Goal: Book appointment/travel/reservation

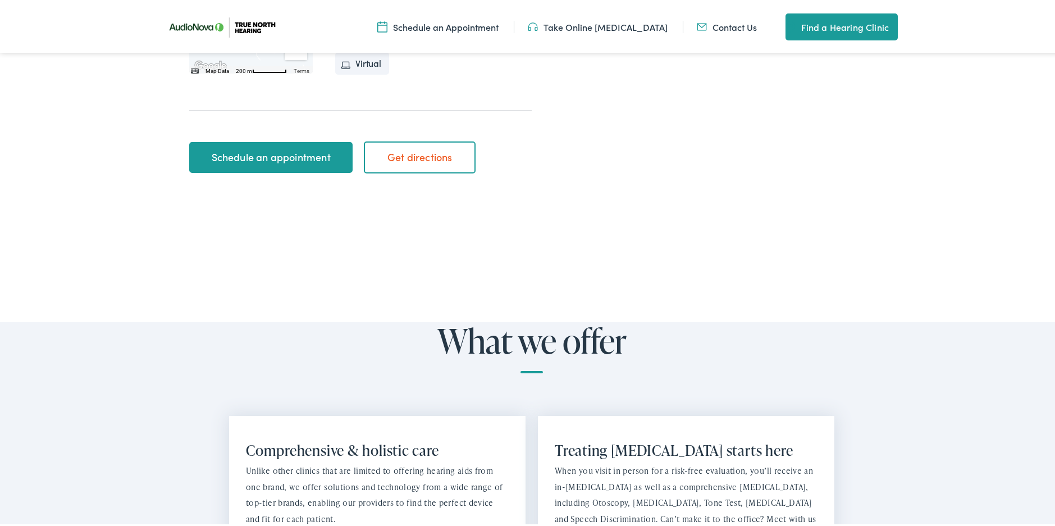
scroll to position [505, 0]
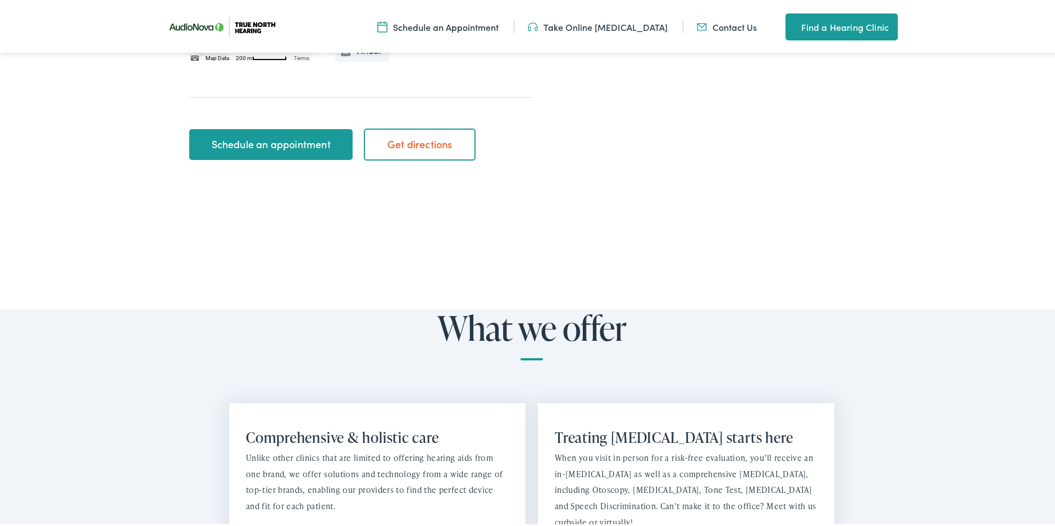
click at [270, 127] on link "Schedule an appointment" at bounding box center [270, 142] width 163 height 31
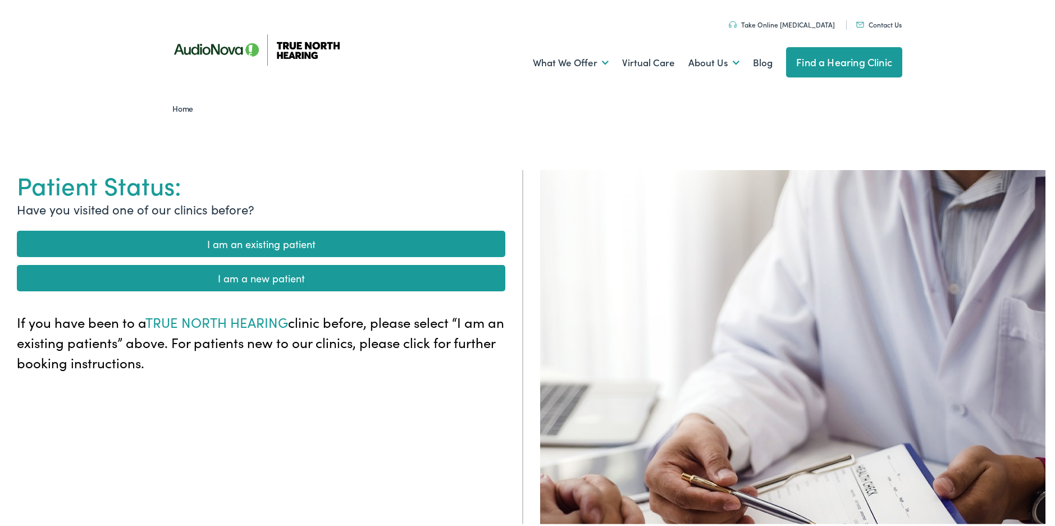
click at [228, 243] on link "I am an existing patient" at bounding box center [261, 242] width 488 height 26
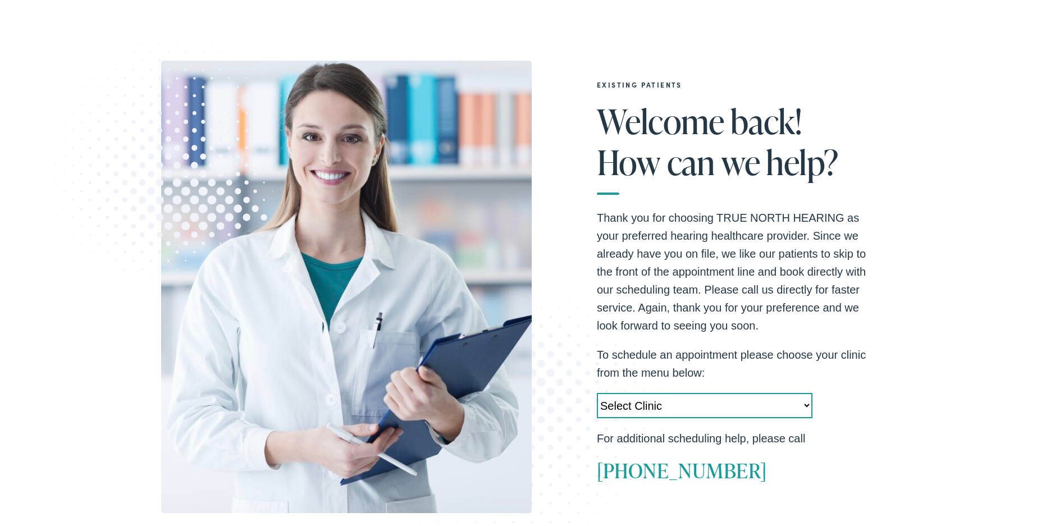
scroll to position [225, 0]
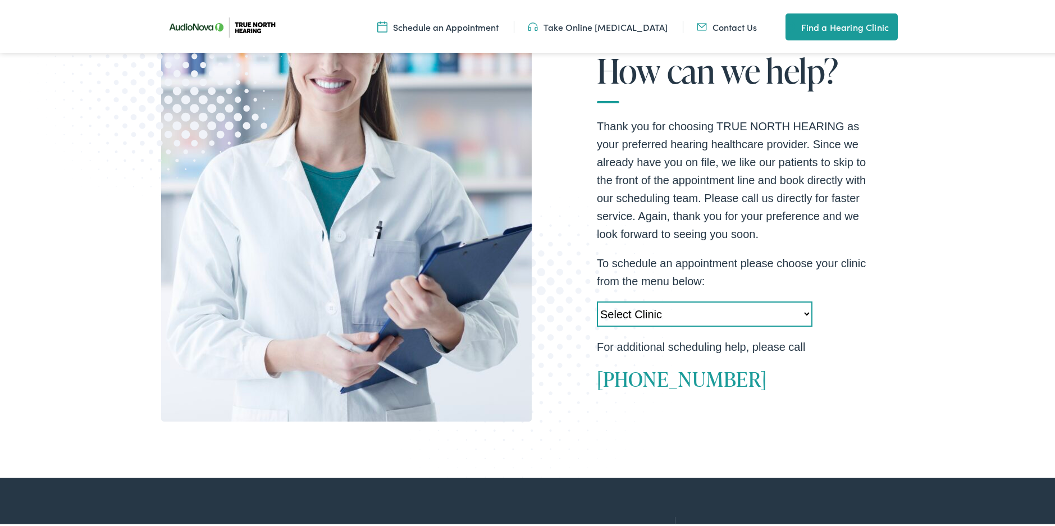
click at [804, 313] on select "Select Clinic Acton-MA-AudioNova 525 Main Street Topsham-ME-AudioNova 44 Elm St…" at bounding box center [705, 311] width 216 height 25
select select "https://truenorth.alpacaaudiology.com/locations/springfield-vt/"
click at [597, 299] on select "Select Clinic Acton-MA-AudioNova 525 Main Street Topsham-ME-AudioNova 44 Elm St…" at bounding box center [705, 311] width 216 height 25
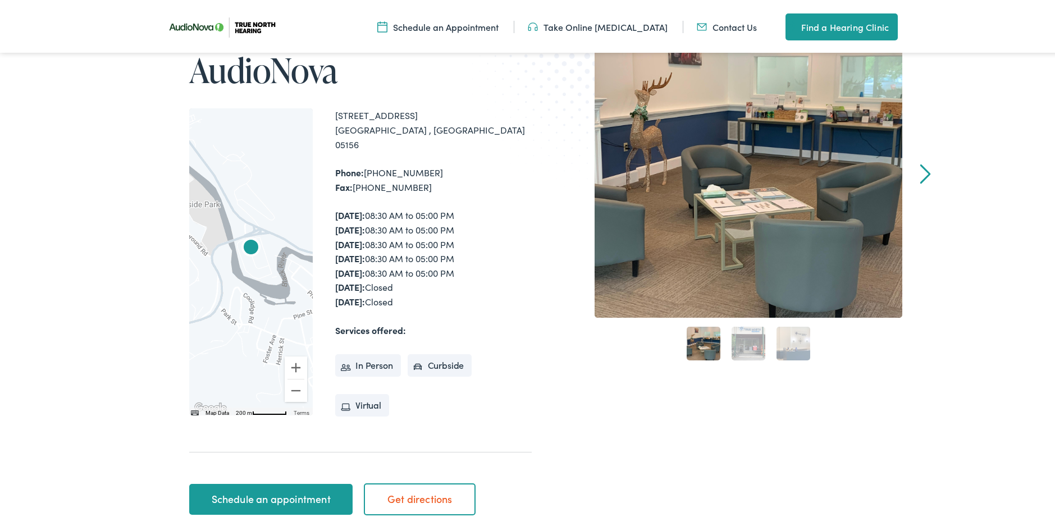
scroll to position [281, 0]
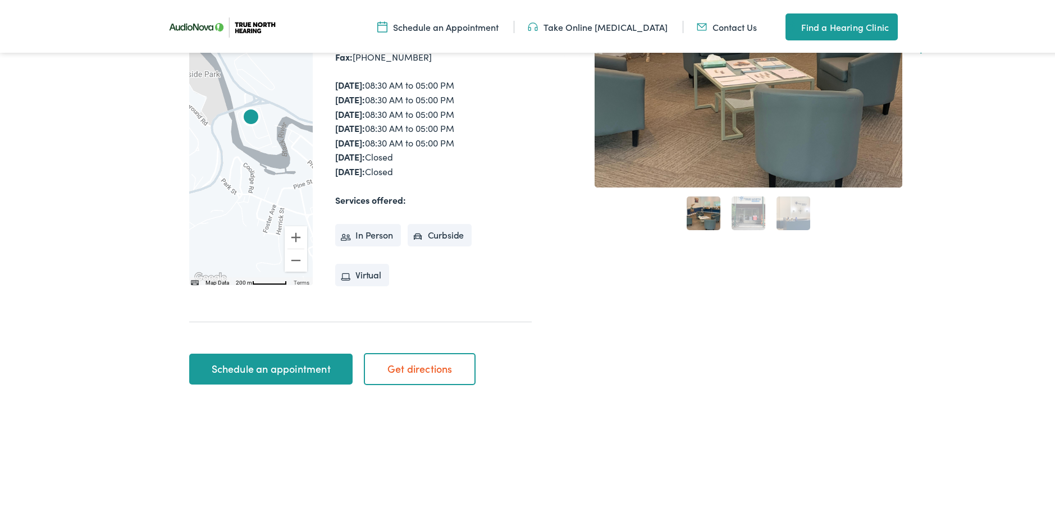
click at [265, 351] on link "Schedule an appointment" at bounding box center [270, 366] width 163 height 31
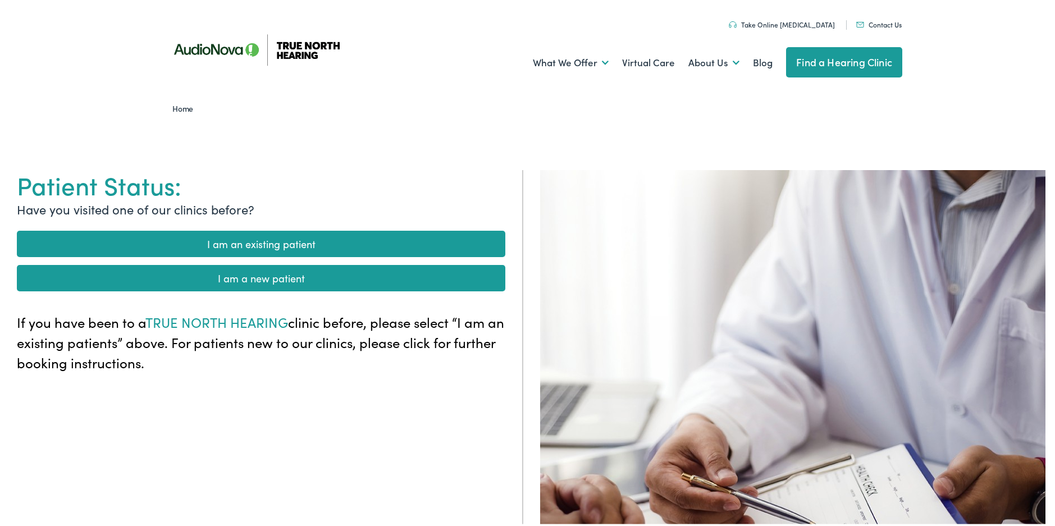
click at [213, 239] on link "I am an existing patient" at bounding box center [261, 242] width 488 height 26
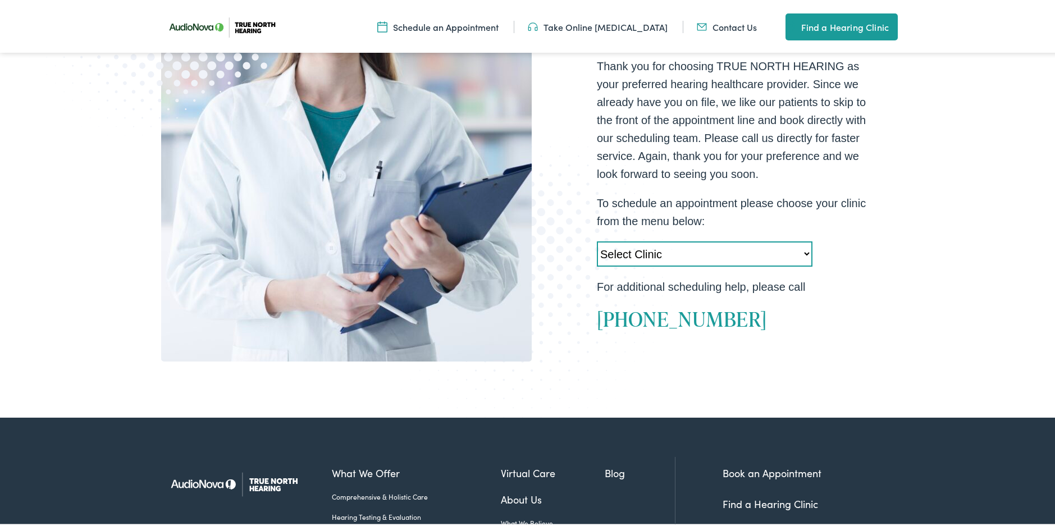
scroll to position [393, 0]
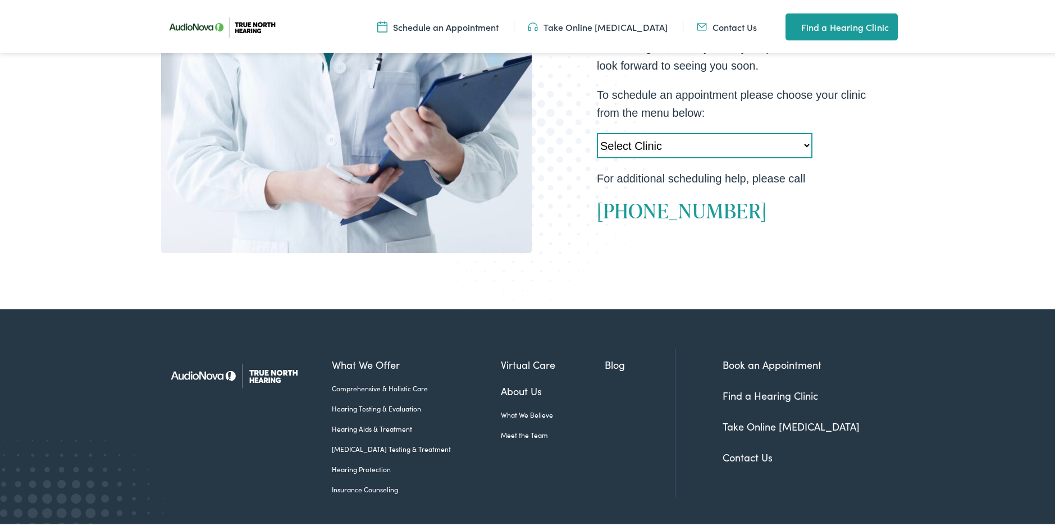
click at [799, 142] on select "Select Clinic Acton-MA-AudioNova 525 Main Street Topsham-ME-AudioNova 44 Elm St…" at bounding box center [705, 143] width 216 height 25
select select "https://truenorth.alpacaaudiology.com/locations/springfield-vt/"
click at [597, 131] on select "Select Clinic Acton-MA-AudioNova 525 Main Street Topsham-ME-AudioNova 44 Elm St…" at bounding box center [705, 143] width 216 height 25
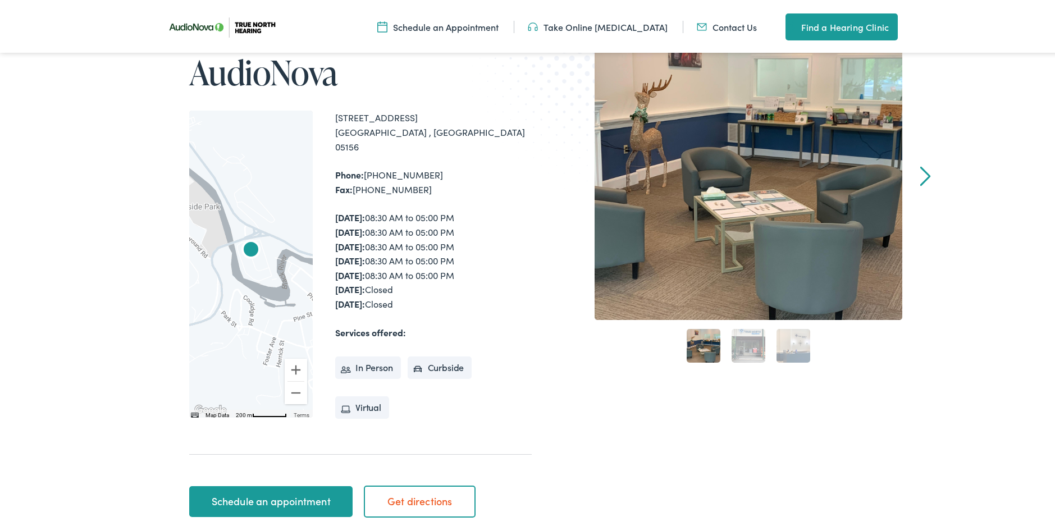
scroll to position [225, 0]
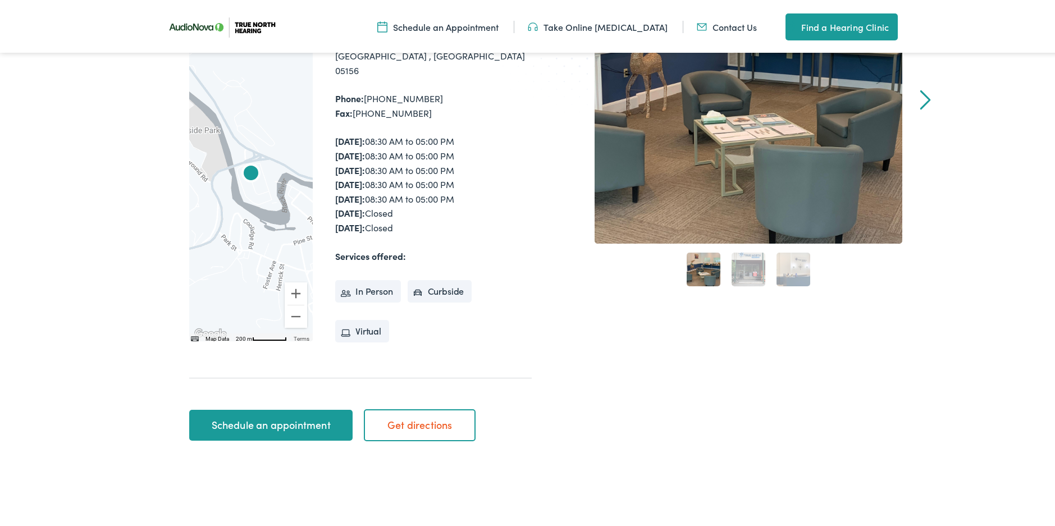
click at [350, 278] on li "In Person" at bounding box center [368, 289] width 66 height 22
click at [310, 408] on link "Schedule an appointment" at bounding box center [270, 423] width 163 height 31
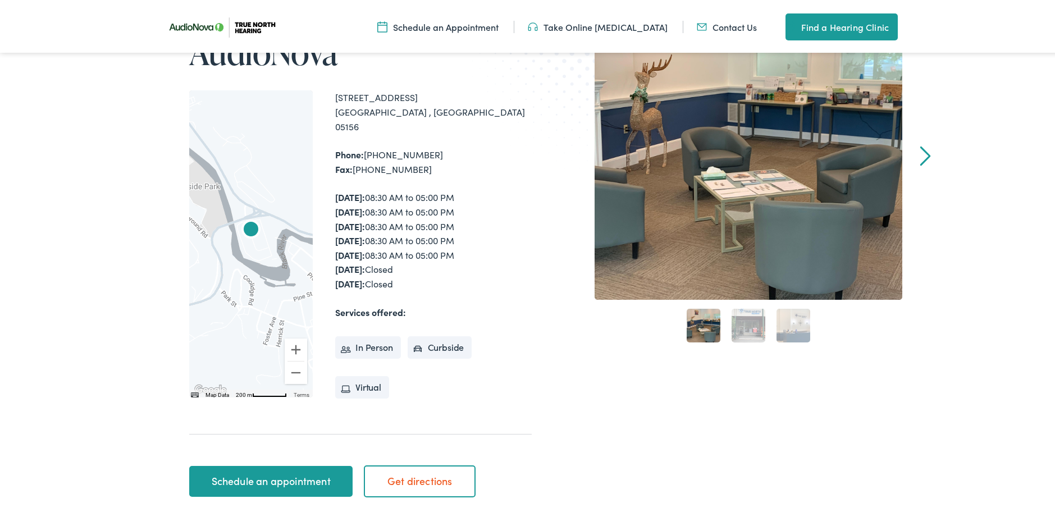
scroll to position [225, 0]
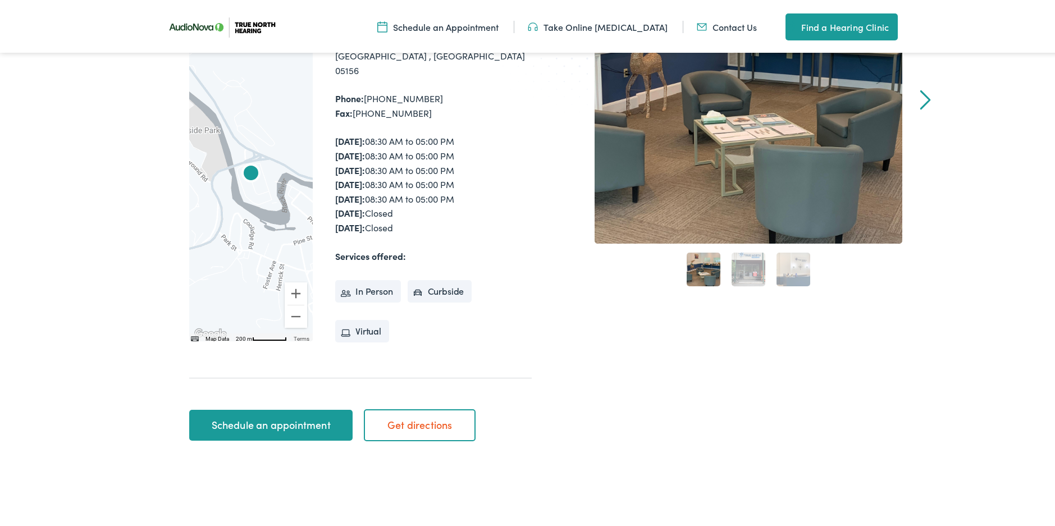
click at [281, 408] on link "Schedule an appointment" at bounding box center [270, 423] width 163 height 31
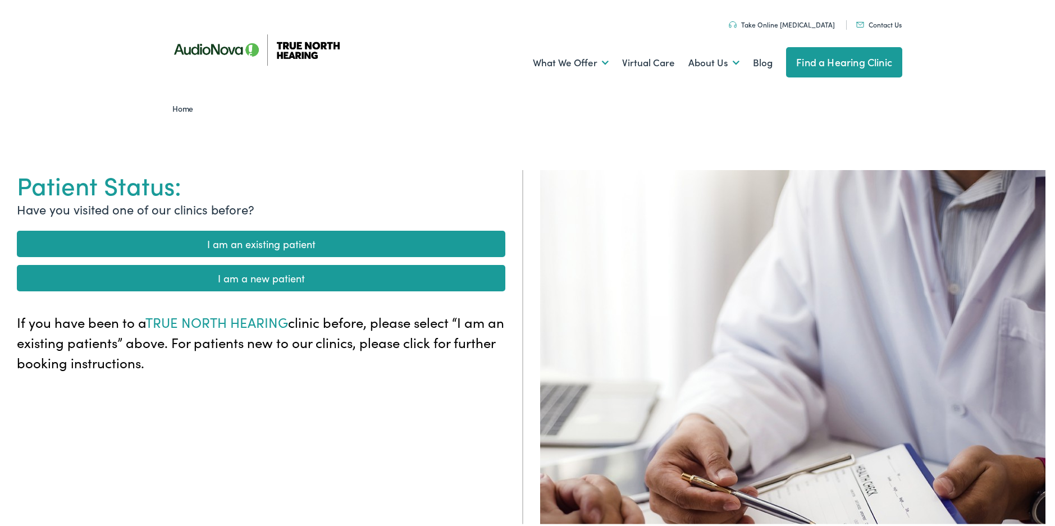
click at [203, 239] on link "I am an existing patient" at bounding box center [261, 242] width 488 height 26
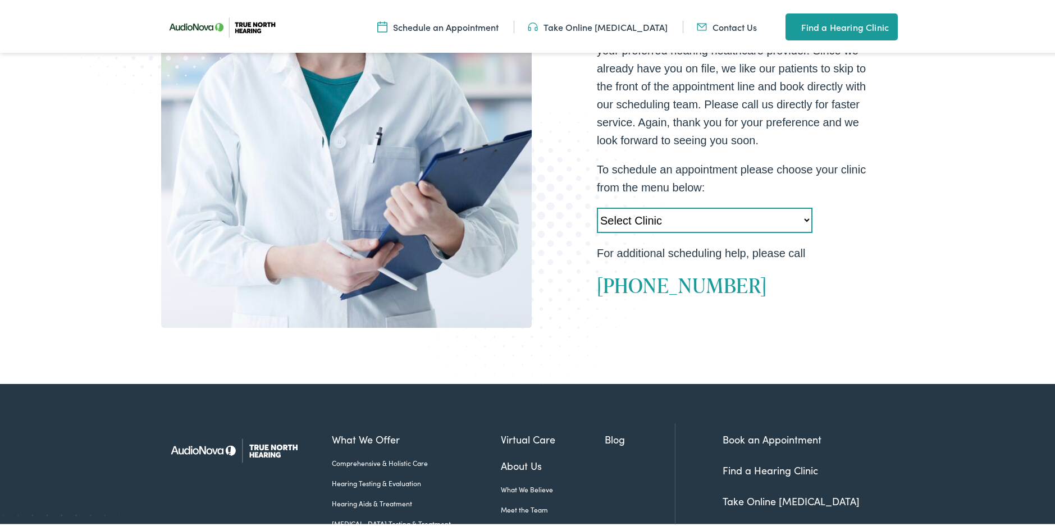
scroll to position [337, 0]
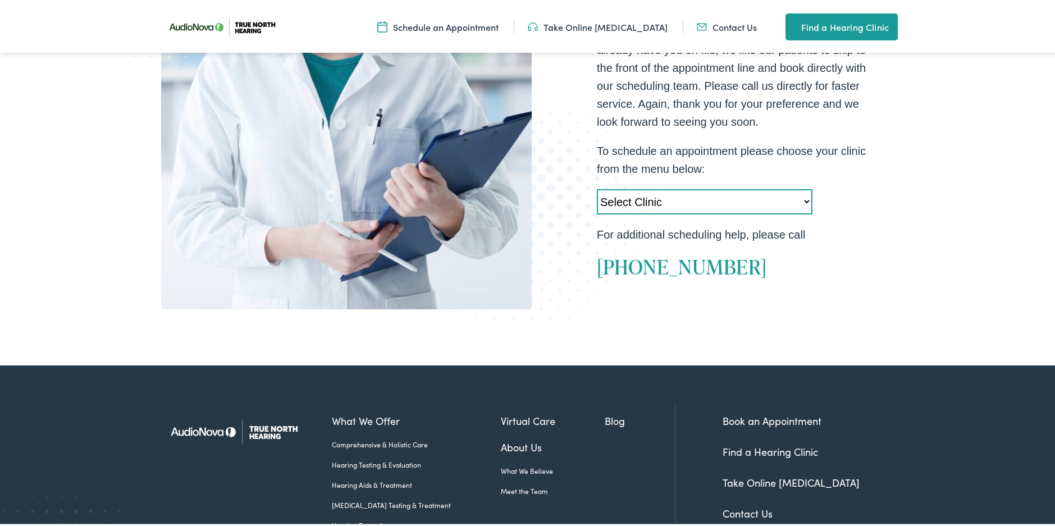
click at [802, 200] on select "Select Clinic [GEOGRAPHIC_DATA]-[GEOGRAPHIC_DATA]-AudioNova [STREET_ADDRESS]-[G…" at bounding box center [705, 199] width 216 height 25
select select "https://truenorth.alpacaaudiology.com/locations/springfield-vt/"
click at [597, 187] on select "Select Clinic Acton-MA-AudioNova 525 Main Street Topsham-ME-AudioNova 44 Elm St…" at bounding box center [705, 199] width 216 height 25
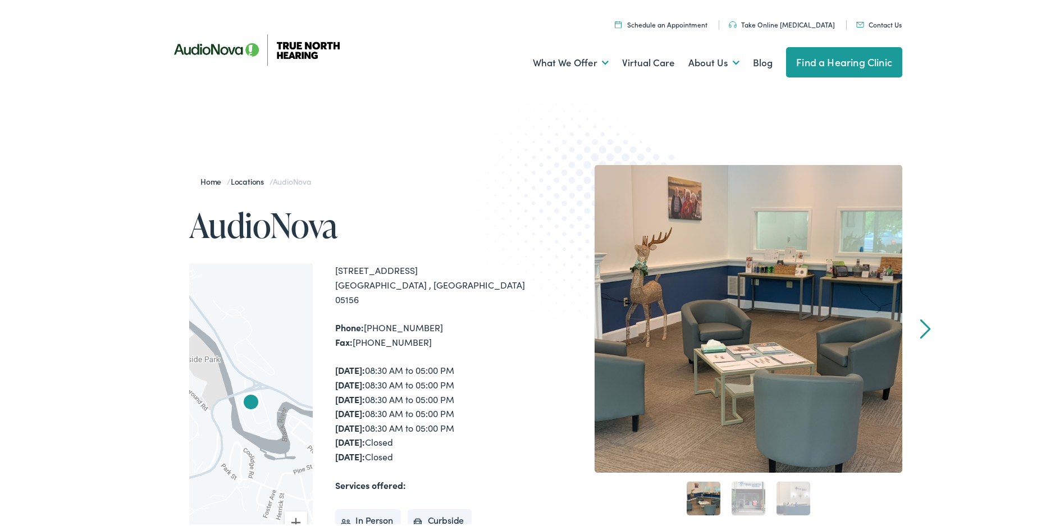
click at [622, 24] on img at bounding box center [618, 22] width 7 height 7
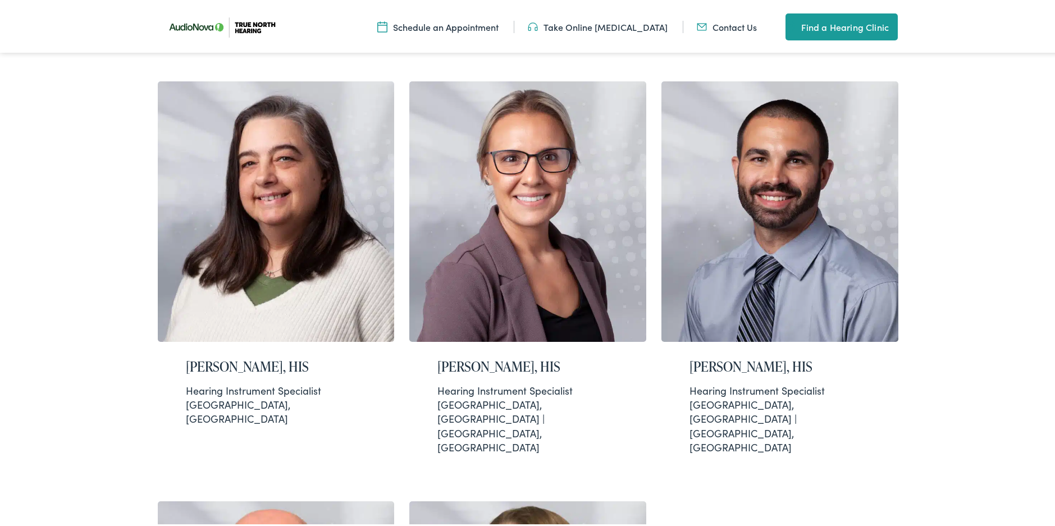
scroll to position [337, 0]
click at [218, 361] on h2 "Amy Johnson, HIS" at bounding box center [276, 364] width 181 height 16
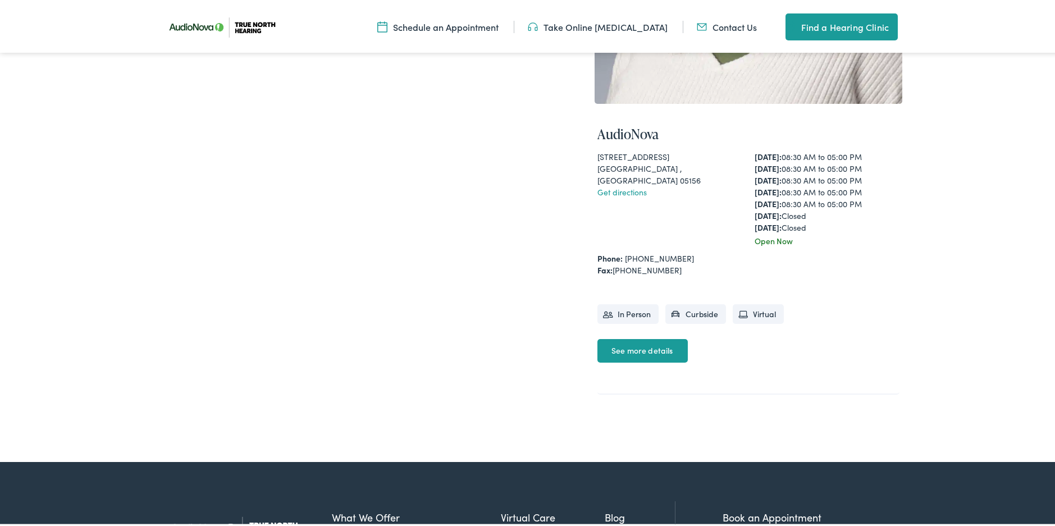
scroll to position [337, 0]
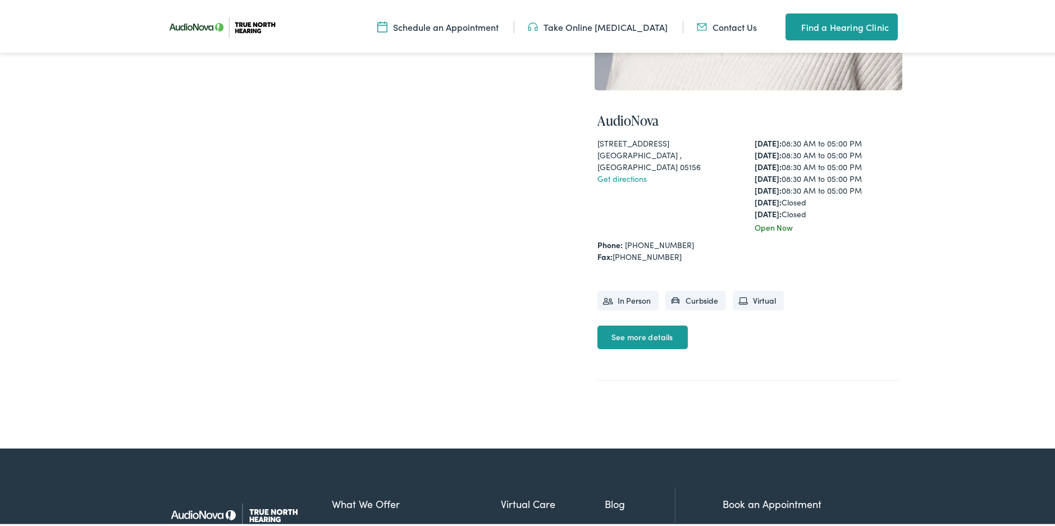
click at [632, 335] on link "See more details" at bounding box center [642, 335] width 90 height 24
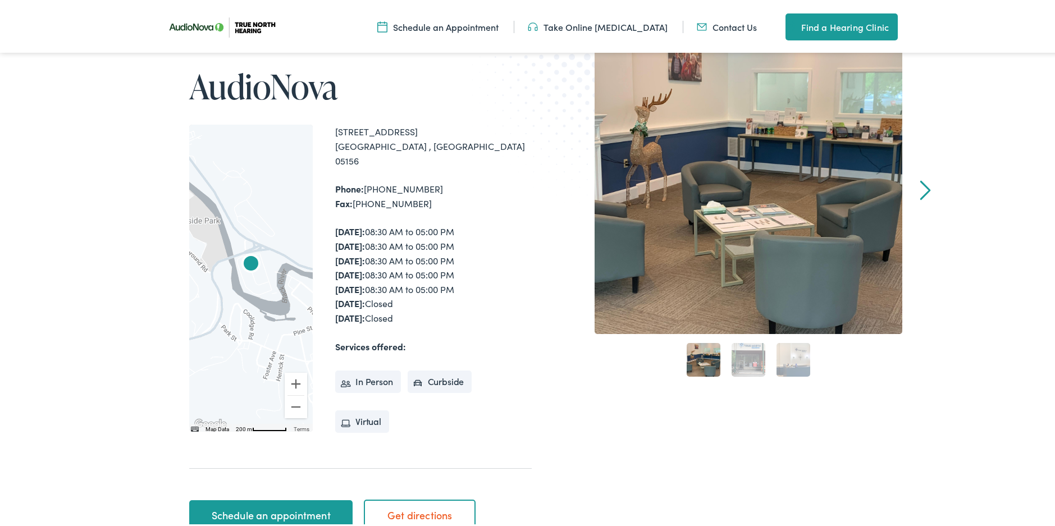
scroll to position [168, 0]
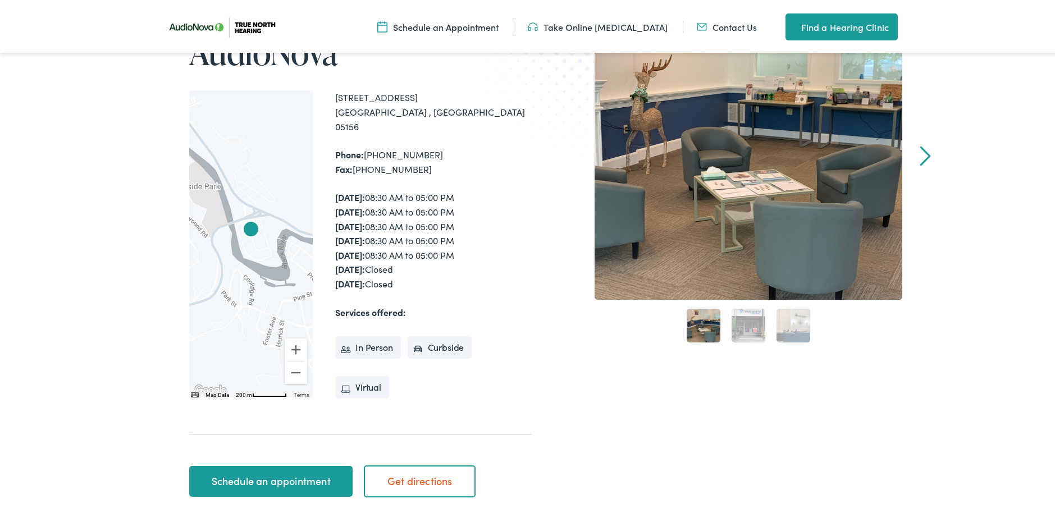
click at [244, 464] on link "Schedule an appointment" at bounding box center [270, 479] width 163 height 31
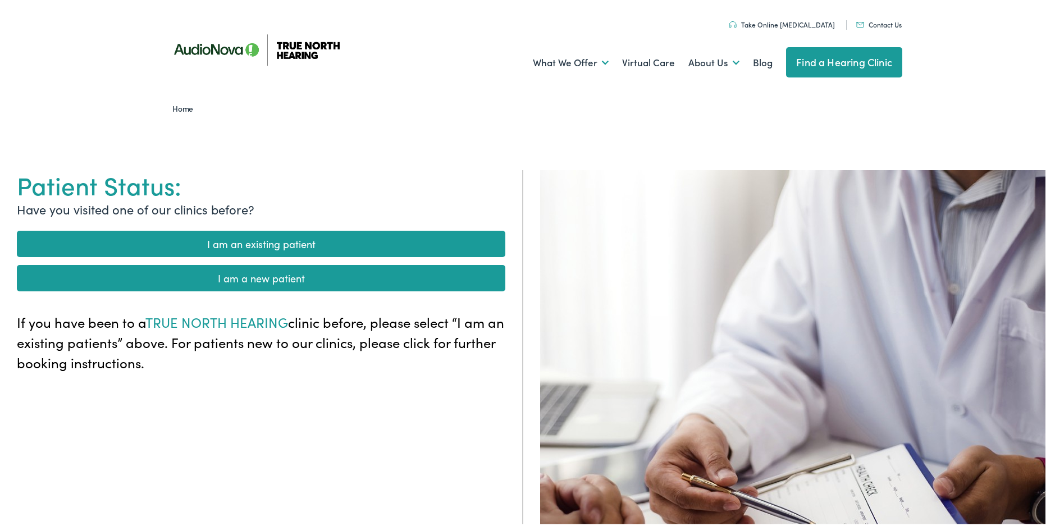
click at [266, 238] on link "I am an existing patient" at bounding box center [261, 242] width 488 height 26
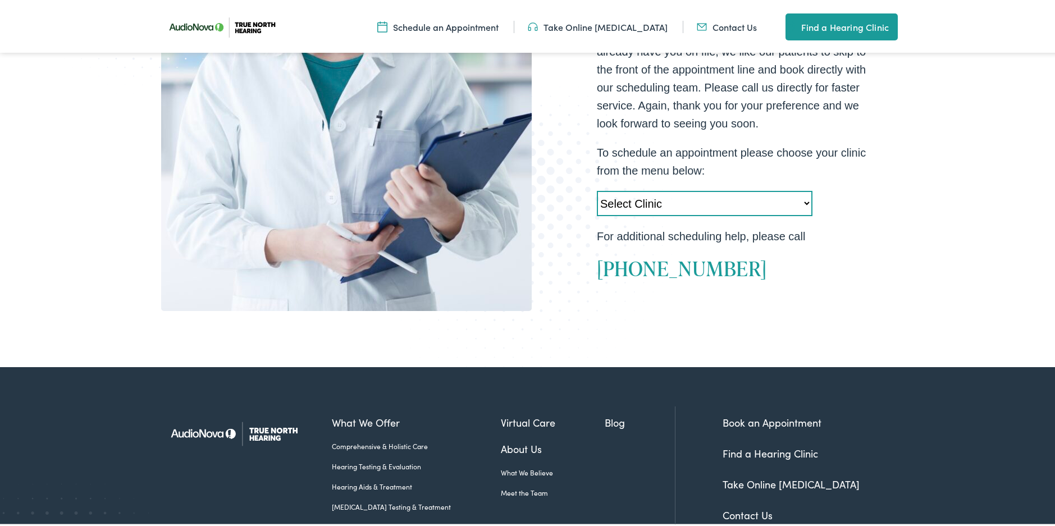
scroll to position [337, 0]
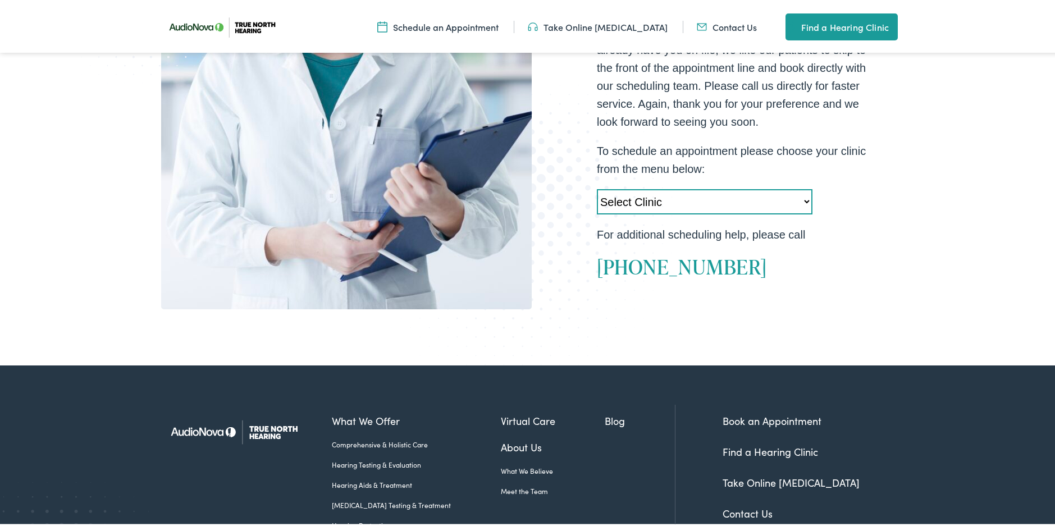
click at [806, 199] on select "Select Clinic Acton-MA-AudioNova 525 Main Street Topsham-ME-AudioNova 44 Elm St…" at bounding box center [705, 199] width 216 height 25
select select "https://truenorth.alpacaaudiology.com/locations/springfield-vt/"
click at [597, 187] on select "Select Clinic Acton-MA-AudioNova 525 Main Street Topsham-ME-AudioNova 44 Elm St…" at bounding box center [705, 199] width 216 height 25
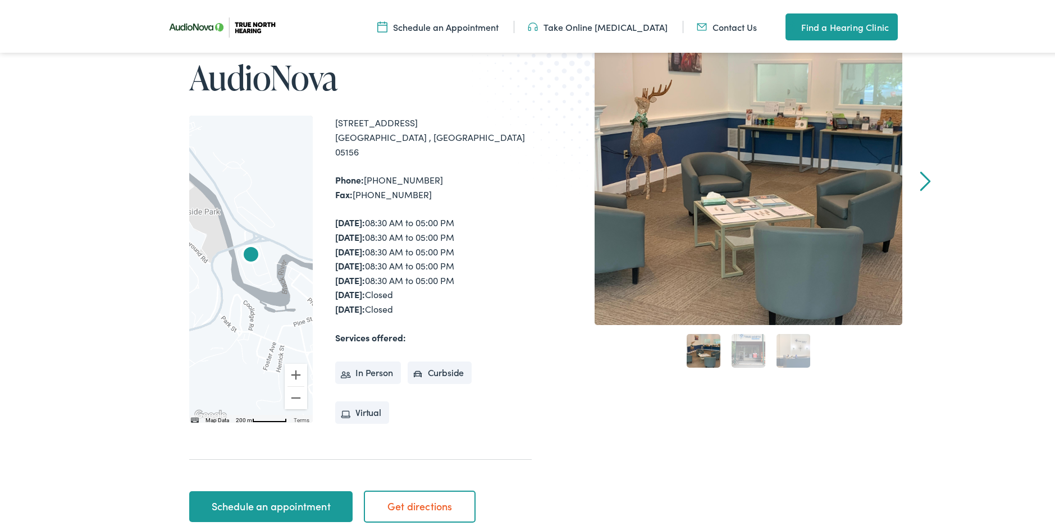
scroll to position [168, 0]
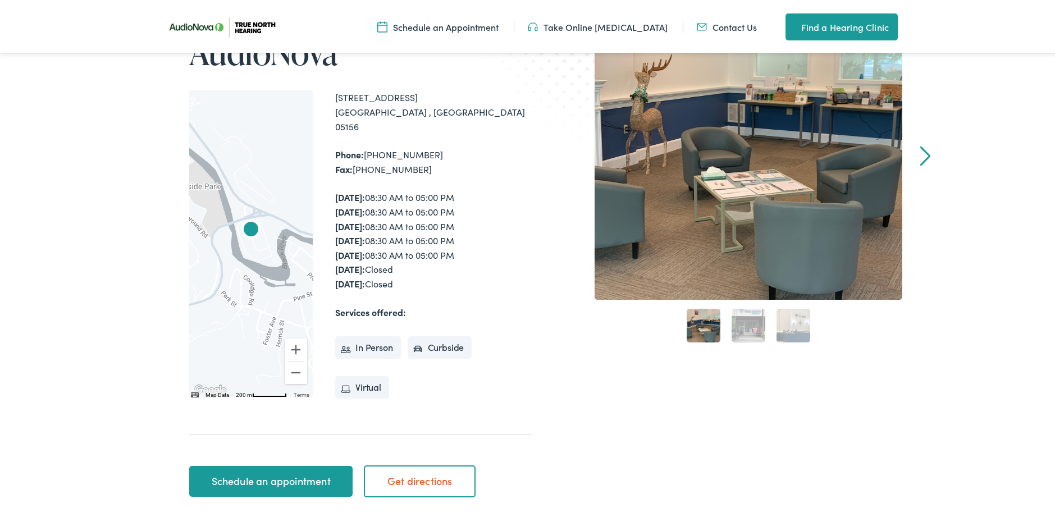
click at [920, 150] on link "Next" at bounding box center [925, 154] width 11 height 20
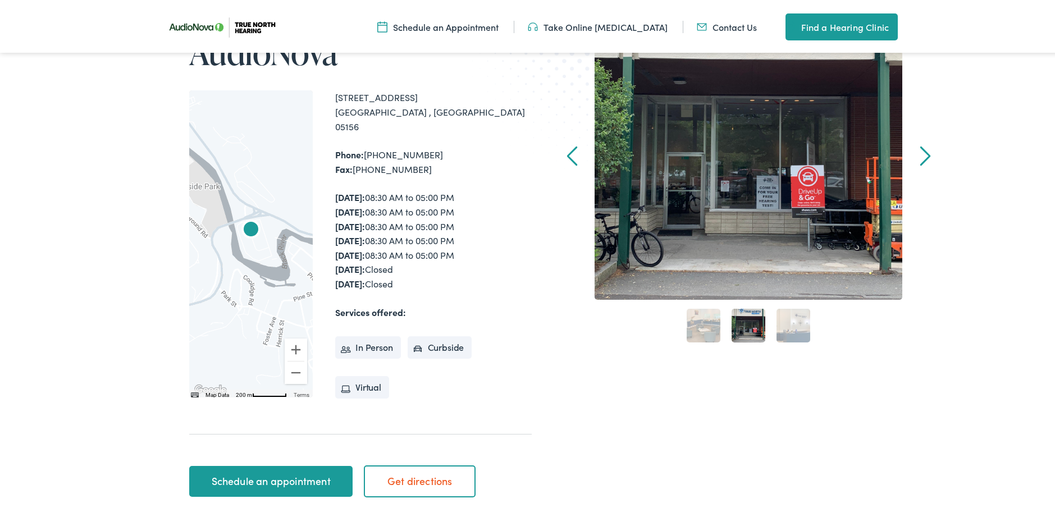
click at [920, 150] on link "Next" at bounding box center [925, 154] width 11 height 20
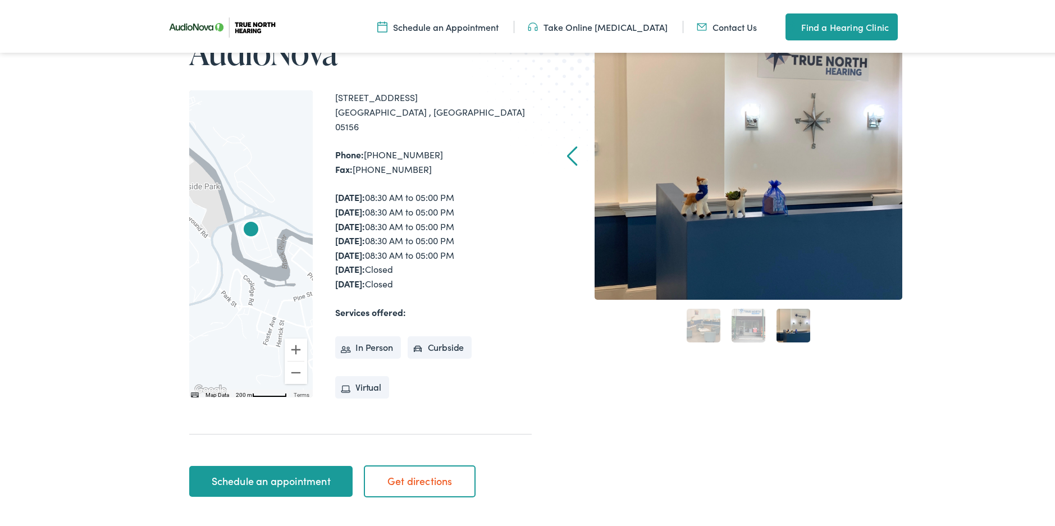
click at [285, 464] on link "Schedule an appointment" at bounding box center [270, 479] width 163 height 31
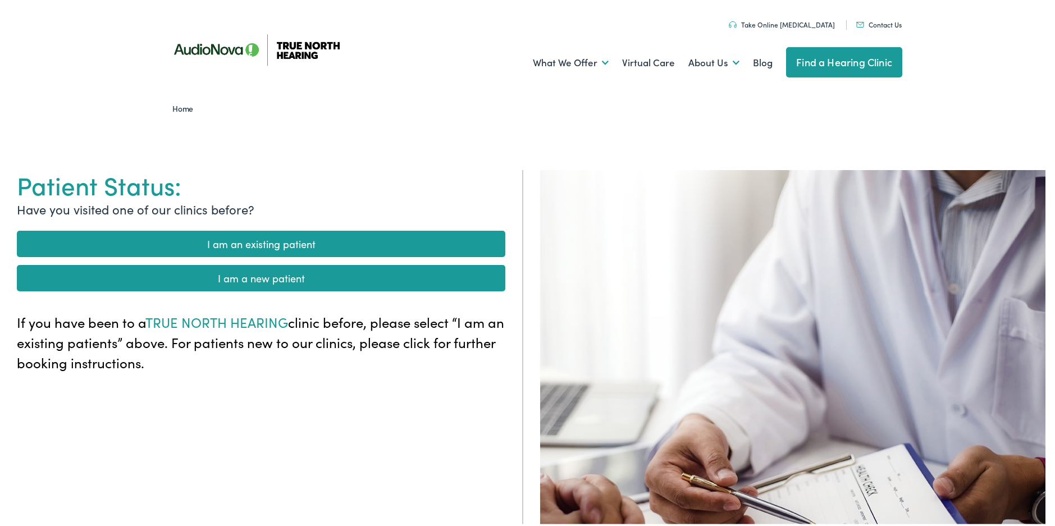
click at [276, 244] on link "I am an existing patient" at bounding box center [261, 242] width 488 height 26
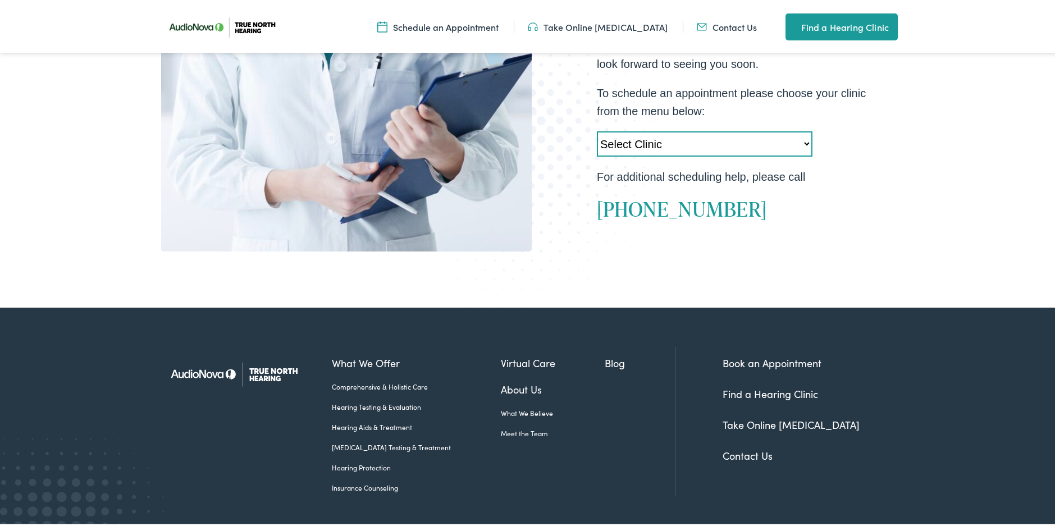
scroll to position [427, 0]
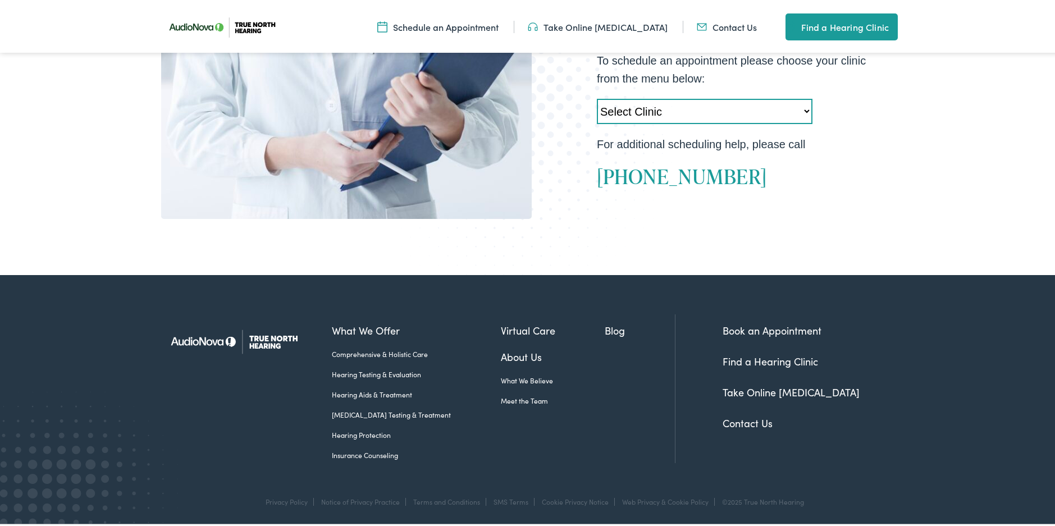
click at [723, 327] on link "Book an Appointment" at bounding box center [772, 328] width 99 height 14
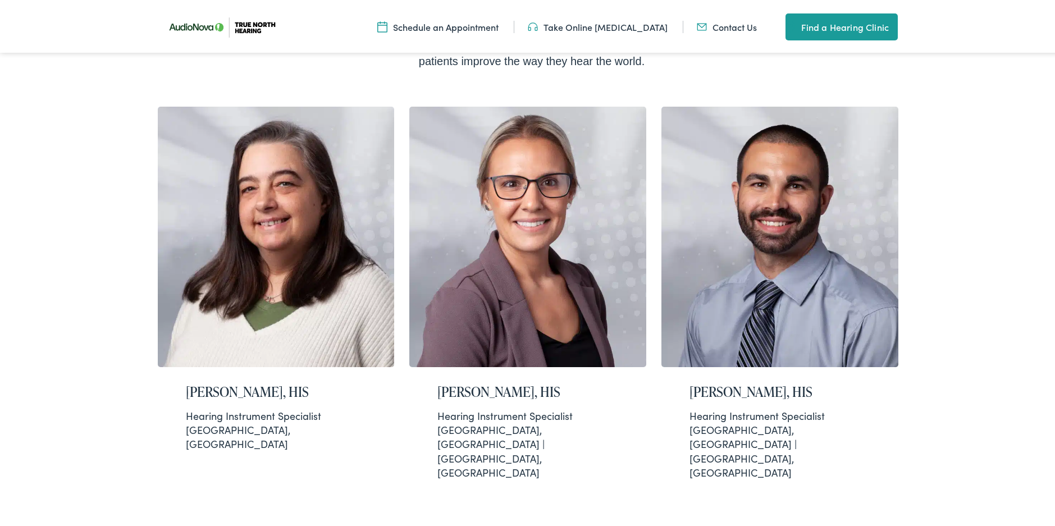
scroll to position [337, 0]
